Goal: Complete application form

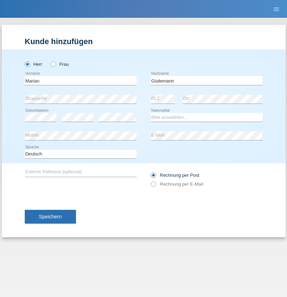
type input "Güdemann"
select select "CH"
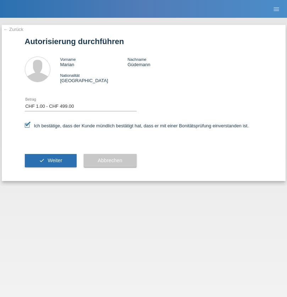
select select "1"
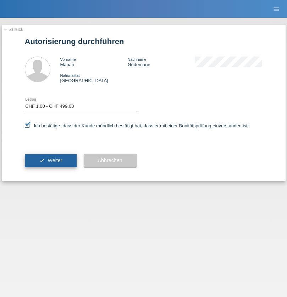
click at [50, 160] on span "Weiter" at bounding box center [55, 160] width 15 height 6
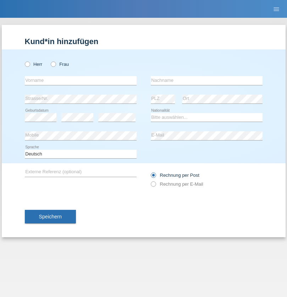
radio input "true"
click at [81, 80] on input "text" at bounding box center [81, 80] width 112 height 9
type input "firat"
click at [207, 80] on input "text" at bounding box center [207, 80] width 112 height 9
type input "kara"
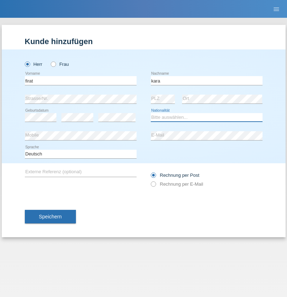
select select "CH"
